Goal: Task Accomplishment & Management: Manage account settings

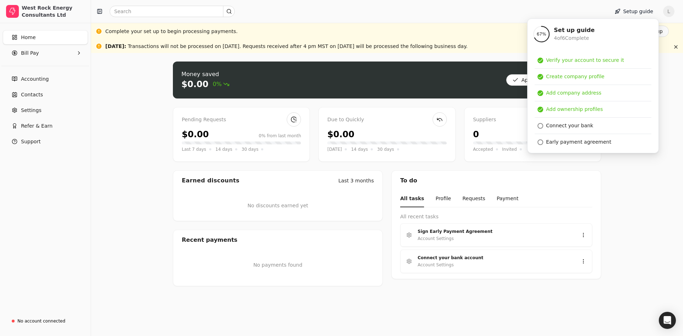
click at [642, 220] on div "Money saved $0.00 0% Approve bills Pay Pending Requests $0.00 0% from last mont…" at bounding box center [387, 194] width 592 height 283
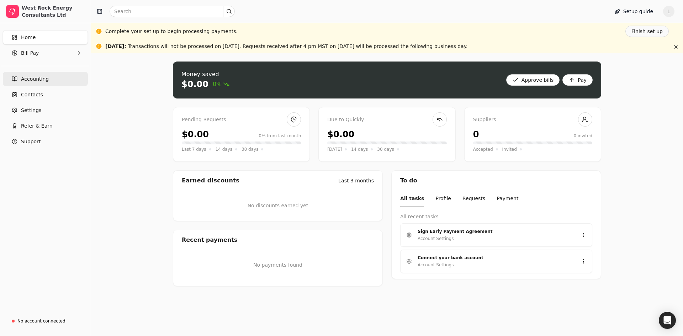
click at [34, 79] on span "Accounting" at bounding box center [35, 78] width 28 height 7
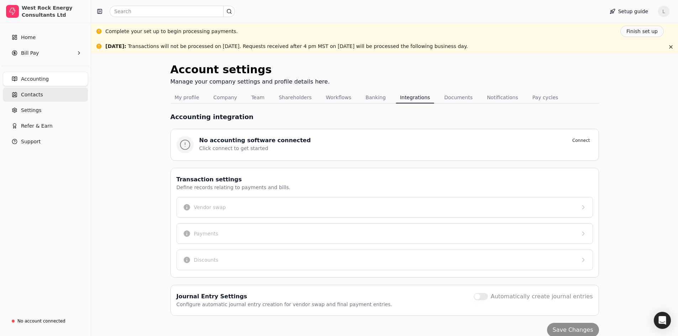
click at [33, 96] on span "Contacts" at bounding box center [32, 94] width 22 height 7
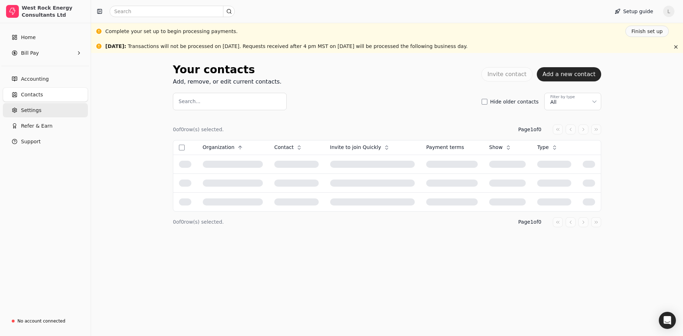
click at [32, 112] on span "Settings" at bounding box center [31, 110] width 20 height 7
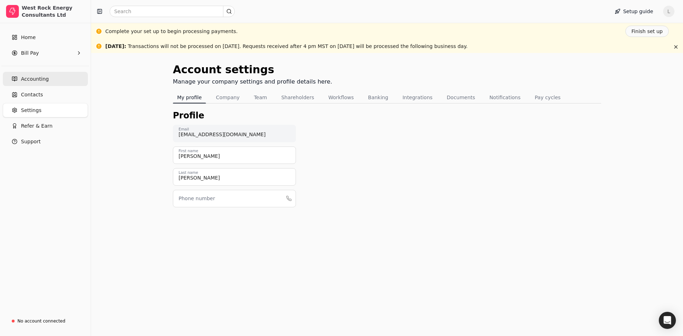
click at [38, 77] on span "Accounting" at bounding box center [35, 78] width 28 height 7
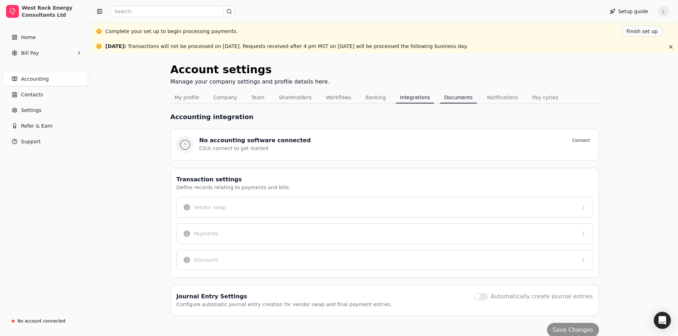
click at [443, 95] on button "Documents" at bounding box center [458, 97] width 37 height 11
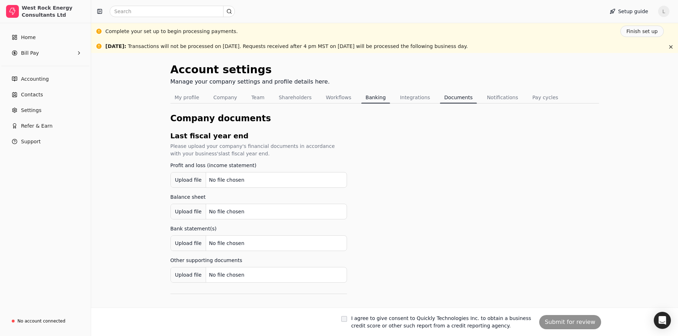
click at [368, 98] on button "Banking" at bounding box center [375, 97] width 29 height 11
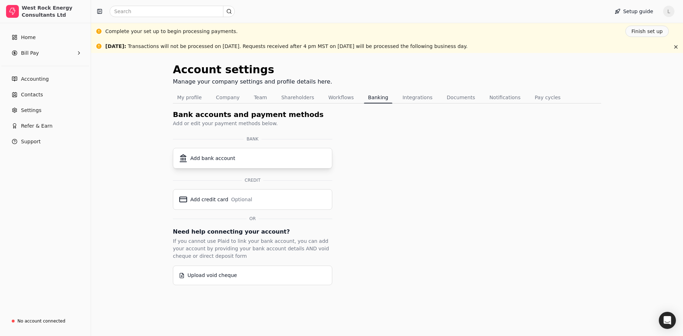
click at [215, 158] on div "Add bank account" at bounding box center [212, 158] width 45 height 7
click at [185, 158] on icon at bounding box center [183, 158] width 9 height 9
click at [426, 238] on div "Account settings Manage your company settings and profile details here. My prof…" at bounding box center [387, 174] width 429 height 224
click at [218, 159] on div "Add bank account" at bounding box center [212, 158] width 45 height 7
click at [443, 180] on div "Account settings Manage your company settings and profile details here. My prof…" at bounding box center [387, 174] width 429 height 224
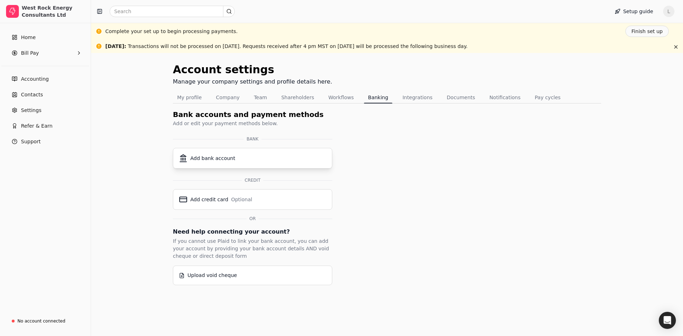
click at [191, 156] on div "Add bank account" at bounding box center [212, 158] width 45 height 7
click at [183, 156] on icon at bounding box center [183, 158] width 9 height 9
click at [347, 165] on div "Account settings Manage your company settings and profile details here. My prof…" at bounding box center [387, 174] width 429 height 224
click at [211, 277] on div "Upload void cheque" at bounding box center [212, 275] width 49 height 7
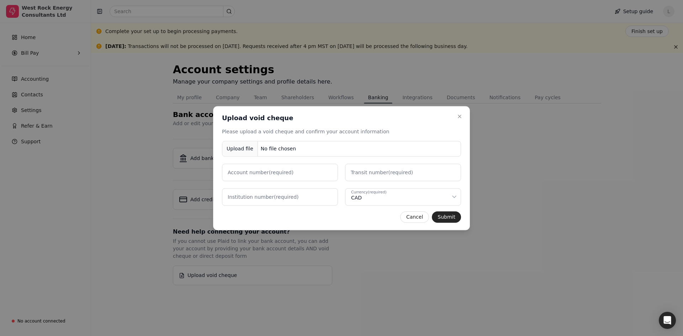
click at [281, 150] on div "No file chosen" at bounding box center [278, 148] width 41 height 13
click at [276, 172] on label "Account number (required)" at bounding box center [261, 172] width 66 height 7
click at [276, 172] on number "Account number (required)" at bounding box center [280, 172] width 116 height 17
type number "1018001"
click at [386, 172] on label "Transit number (required)" at bounding box center [382, 172] width 62 height 7
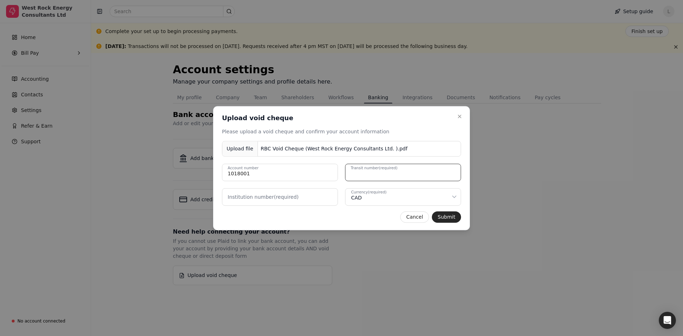
click at [386, 172] on number "Transit number (required)" at bounding box center [403, 172] width 116 height 17
type number "01868"
click at [279, 197] on label "Institution number (required)" at bounding box center [263, 196] width 71 height 7
click at [279, 197] on number "Institution number (required)" at bounding box center [280, 196] width 116 height 17
type number "003"
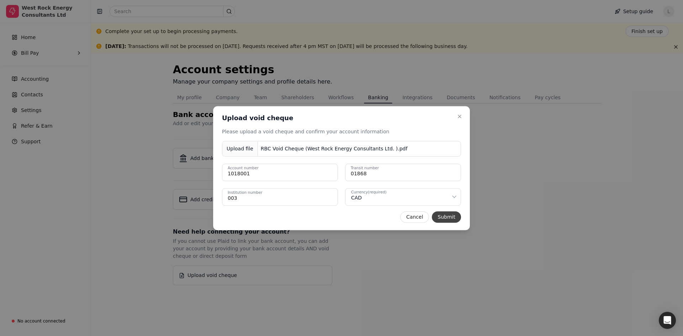
click at [451, 217] on button "Submit" at bounding box center [446, 216] width 29 height 11
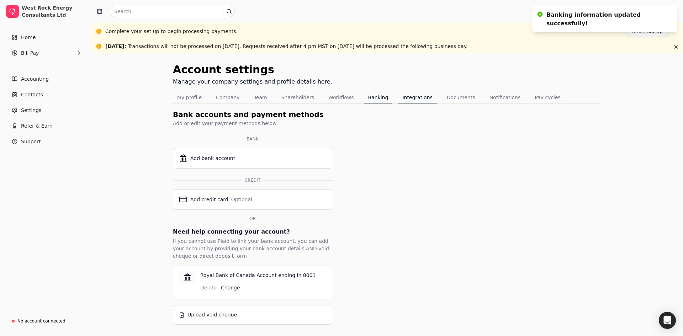
click at [405, 96] on button "Integrations" at bounding box center [417, 97] width 38 height 11
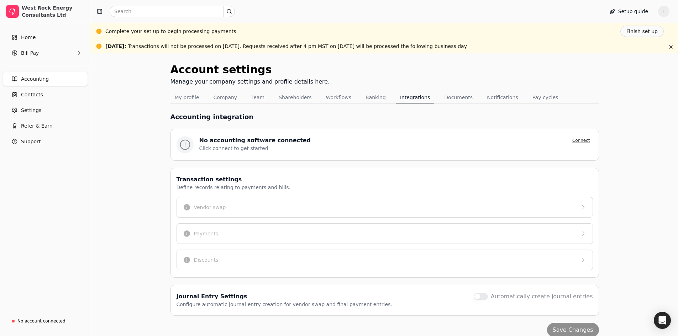
click at [582, 140] on button "Connect" at bounding box center [581, 140] width 23 height 9
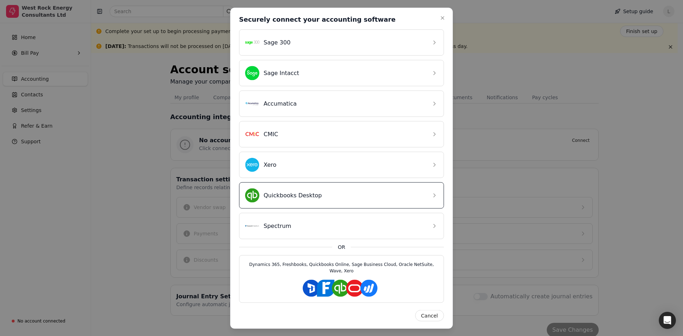
click at [330, 197] on div "Quickbooks Desktop" at bounding box center [336, 195] width 182 height 14
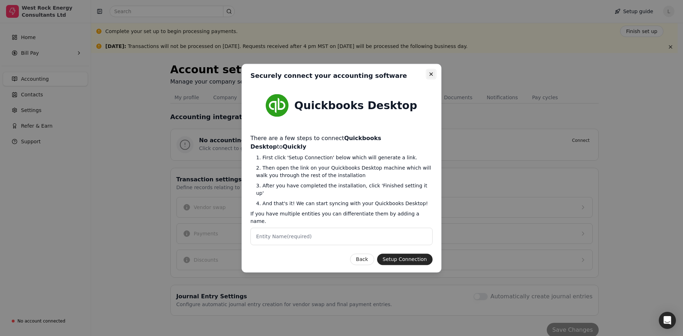
click at [431, 77] on icon "button" at bounding box center [432, 74] width 6 height 6
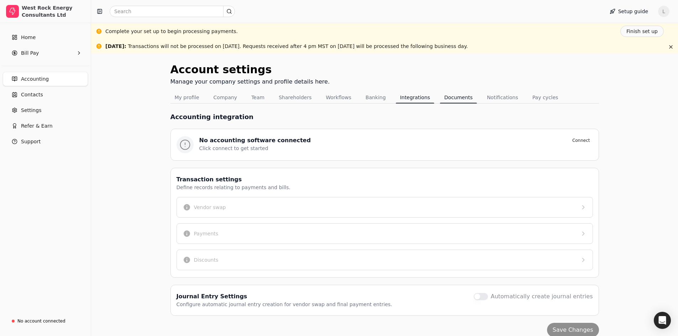
click at [440, 92] on button "Documents" at bounding box center [458, 97] width 37 height 11
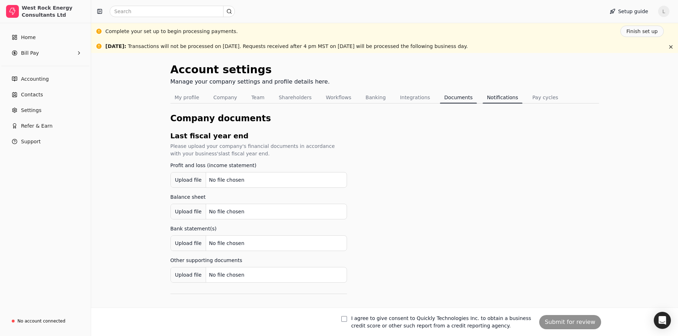
click at [485, 96] on button "Notifications" at bounding box center [503, 97] width 40 height 11
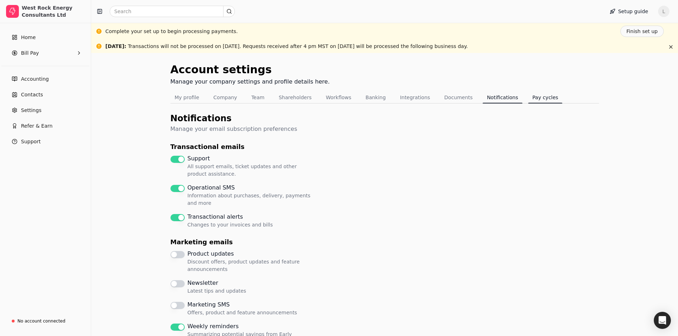
click at [528, 97] on button "Pay cycles" at bounding box center [545, 97] width 35 height 11
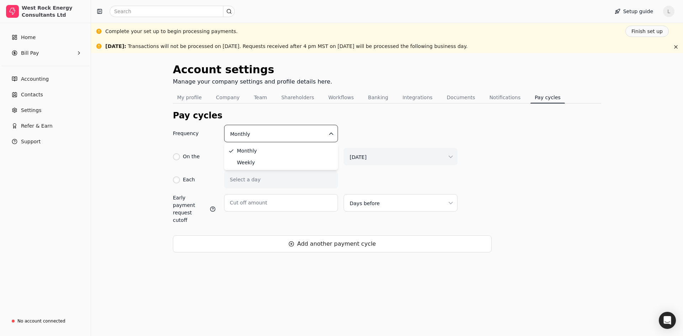
click at [333, 131] on html "West Rock Energy Consultants Ltd Home Bill Pay Accounting Contacts Settings Ref…" at bounding box center [341, 168] width 683 height 336
click at [332, 130] on html "West Rock Energy Consultants Ltd Home Bill Pay Accounting Contacts Settings Ref…" at bounding box center [341, 168] width 683 height 336
click at [542, 159] on div "Frequency Monthly On the First [DATE] Each Select a day Early payment request c…" at bounding box center [387, 189] width 429 height 128
click at [677, 46] on button "button" at bounding box center [676, 47] width 9 height 9
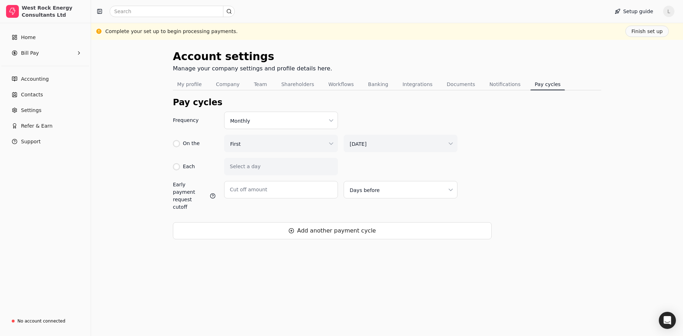
click at [255, 298] on div "Account settings Manage your company settings and profile details here. My prof…" at bounding box center [387, 188] width 592 height 297
